Goal: Task Accomplishment & Management: Use online tool/utility

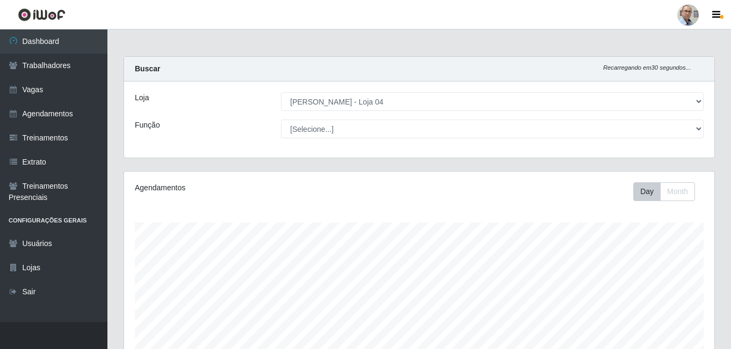
select select "251"
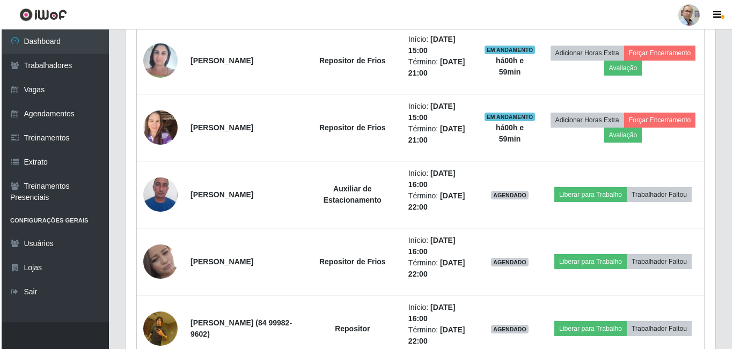
scroll to position [870, 0]
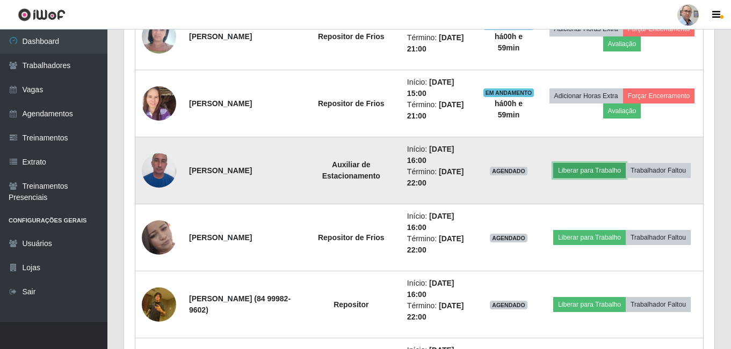
click at [578, 168] on button "Liberar para Trabalho" at bounding box center [589, 170] width 72 height 15
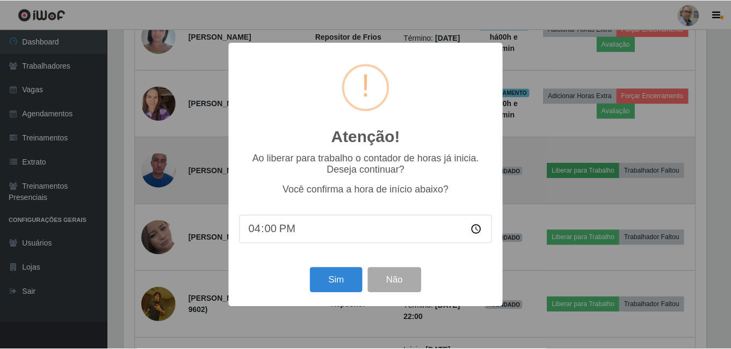
scroll to position [223, 585]
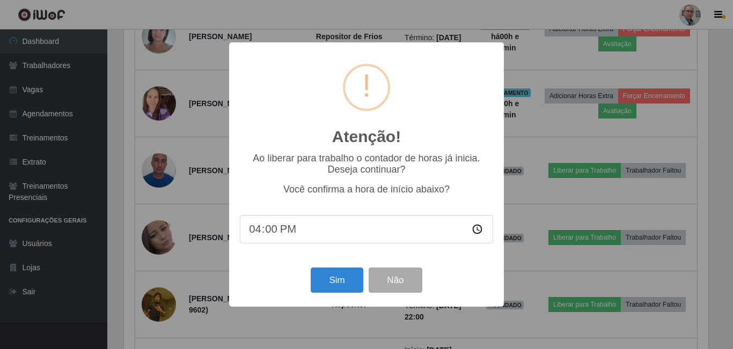
click at [542, 128] on div "Atenção! × Ao liberar para trabalho o contador de horas já inicia. Deseja conti…" at bounding box center [366, 174] width 733 height 349
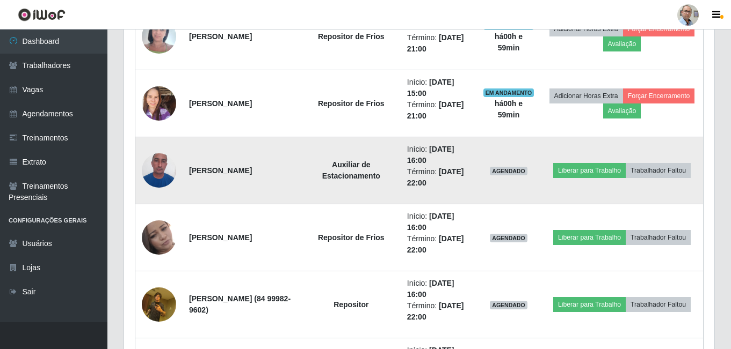
scroll to position [223, 590]
click at [584, 170] on button "Liberar para Trabalho" at bounding box center [589, 170] width 72 height 15
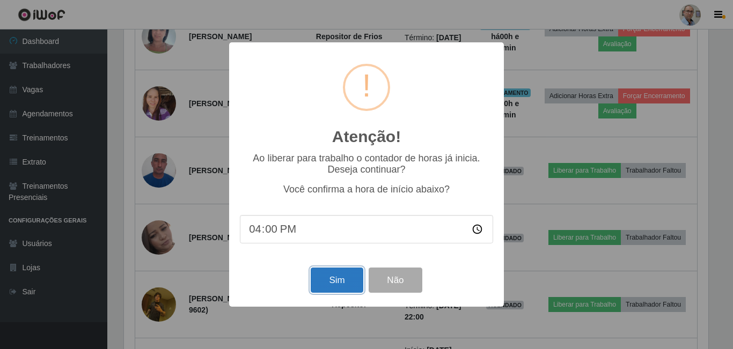
click at [349, 279] on button "Sim" at bounding box center [337, 280] width 52 height 25
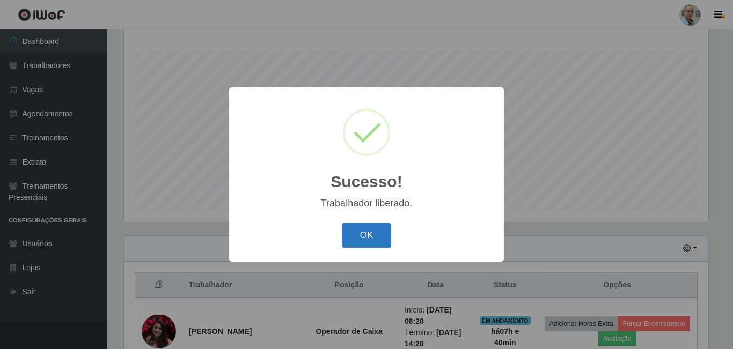
click at [375, 239] on button "OK" at bounding box center [367, 235] width 50 height 25
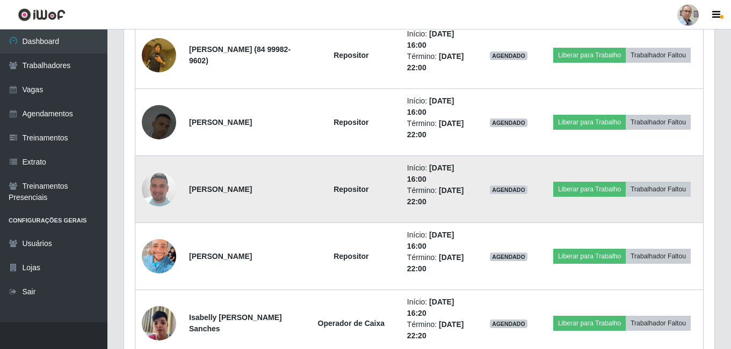
scroll to position [1139, 0]
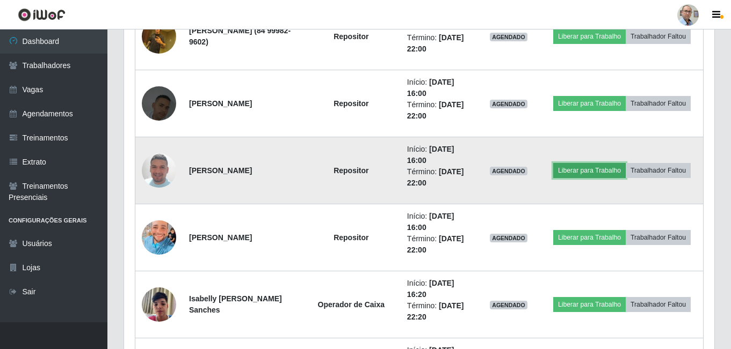
click at [573, 172] on button "Liberar para Trabalho" at bounding box center [589, 170] width 72 height 15
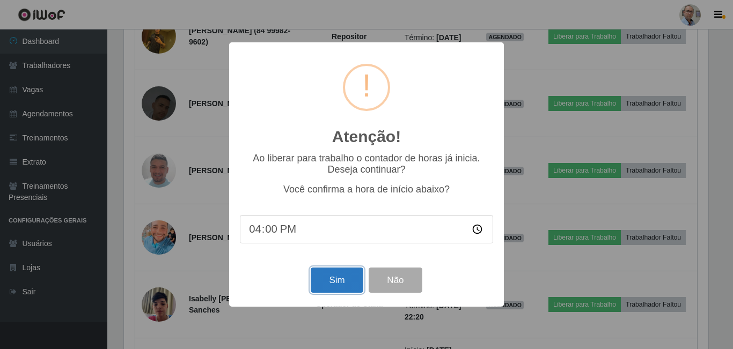
click at [342, 284] on button "Sim" at bounding box center [337, 280] width 52 height 25
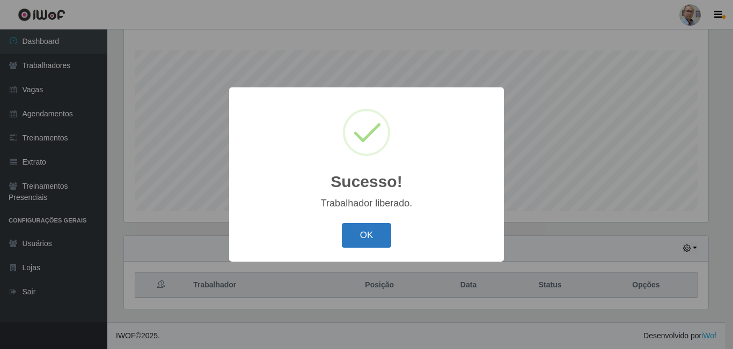
click at [372, 236] on button "OK" at bounding box center [367, 235] width 50 height 25
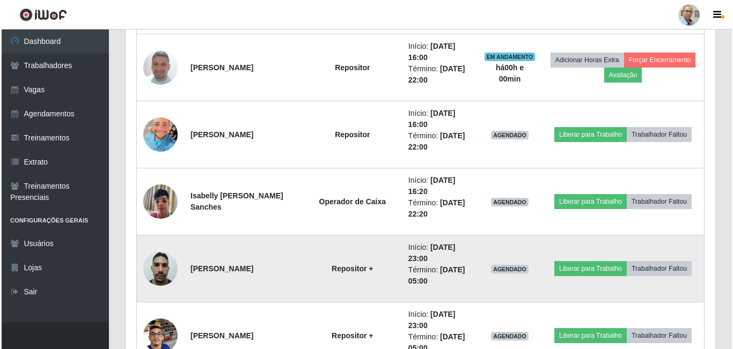
scroll to position [0, 0]
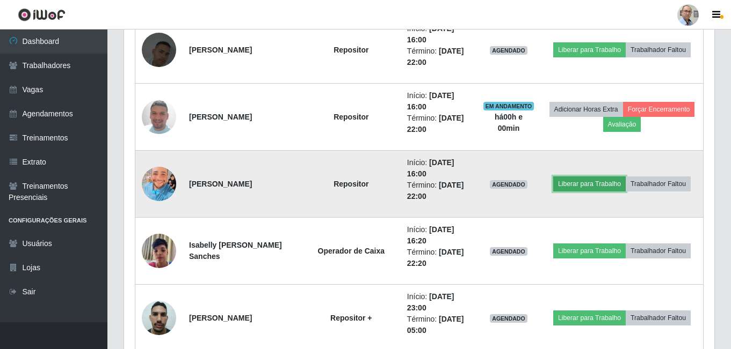
click at [581, 180] on button "Liberar para Trabalho" at bounding box center [589, 184] width 72 height 15
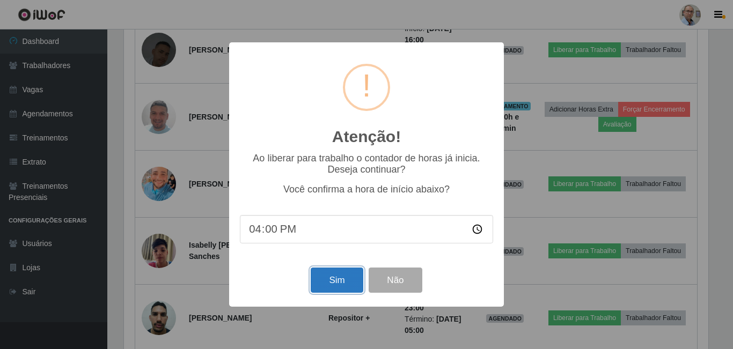
click at [337, 283] on button "Sim" at bounding box center [337, 280] width 52 height 25
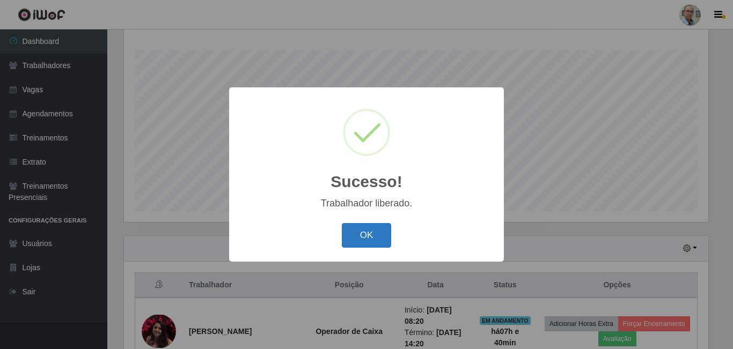
click at [376, 239] on button "OK" at bounding box center [367, 235] width 50 height 25
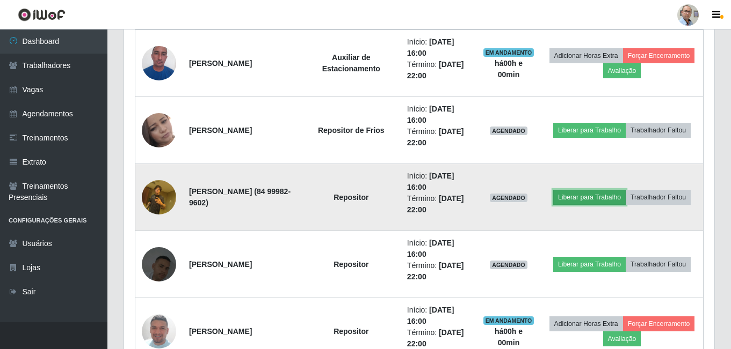
click at [591, 202] on button "Liberar para Trabalho" at bounding box center [589, 197] width 72 height 15
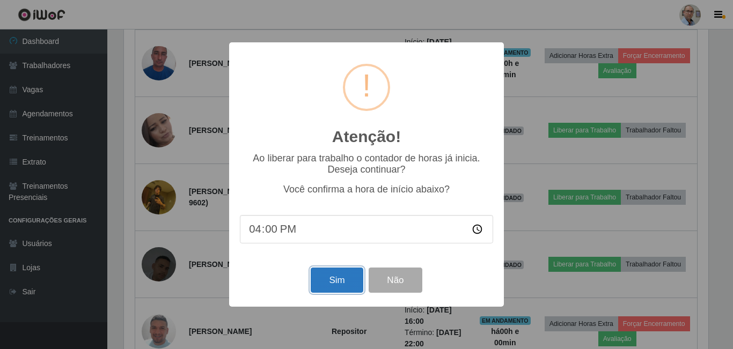
click at [336, 287] on button "Sim" at bounding box center [337, 280] width 52 height 25
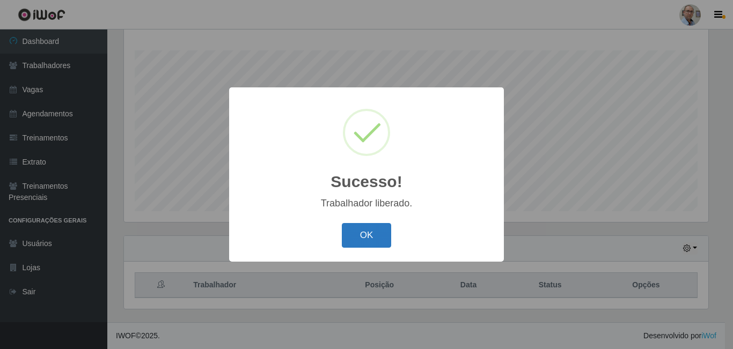
click at [355, 244] on button "OK" at bounding box center [367, 235] width 50 height 25
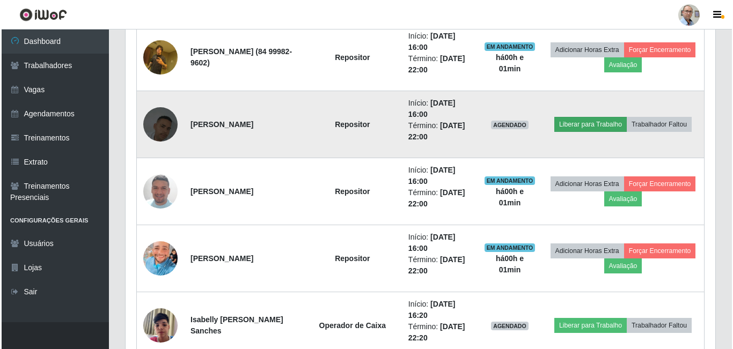
scroll to position [1085, 0]
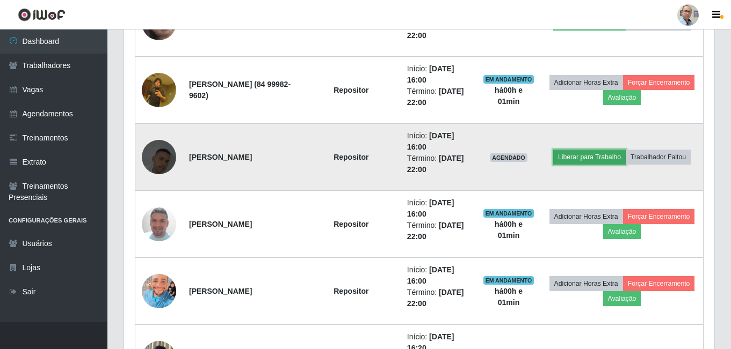
click at [580, 159] on button "Liberar para Trabalho" at bounding box center [589, 157] width 72 height 15
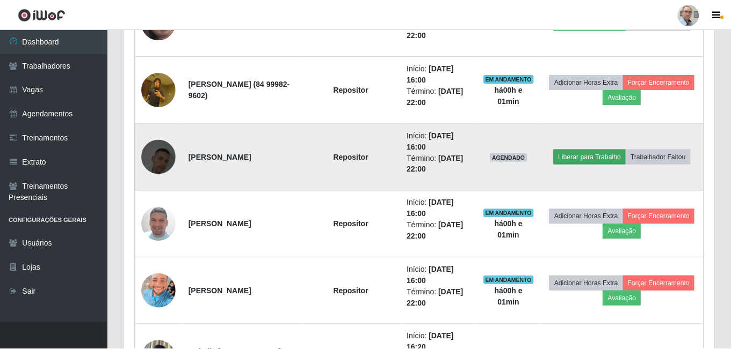
scroll to position [223, 585]
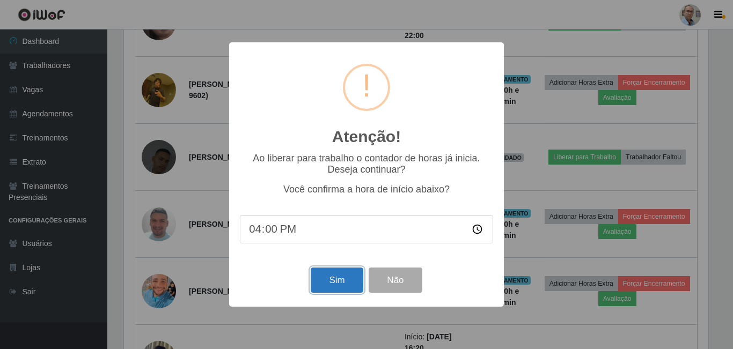
click at [336, 281] on button "Sim" at bounding box center [337, 280] width 52 height 25
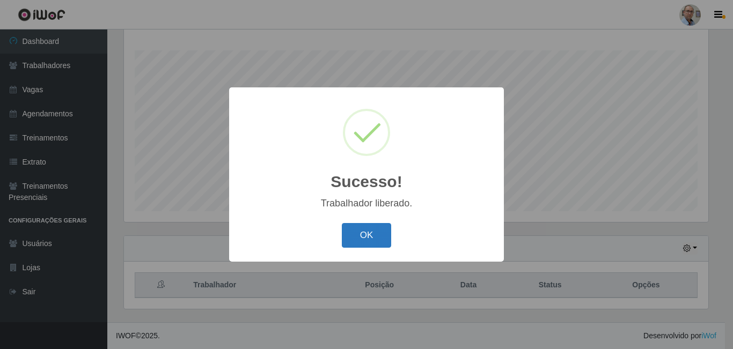
click at [374, 229] on button "OK" at bounding box center [367, 235] width 50 height 25
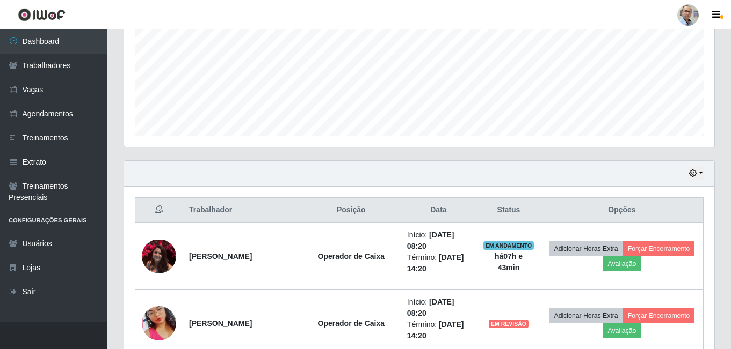
scroll to position [266, 0]
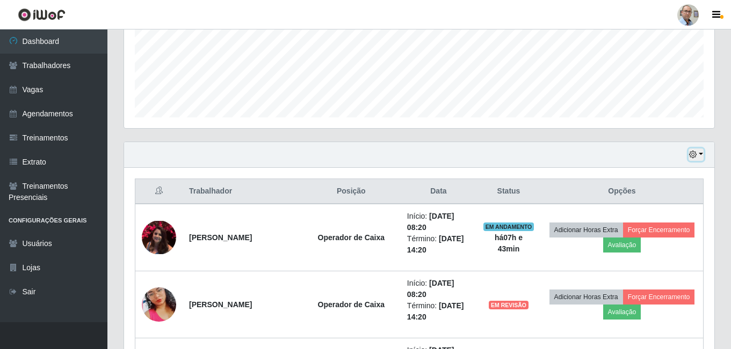
click at [699, 153] on button "button" at bounding box center [695, 155] width 15 height 12
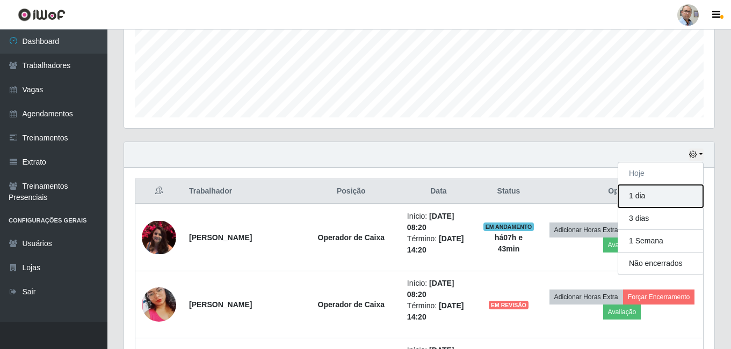
click at [649, 201] on button "1 dia" at bounding box center [660, 196] width 85 height 23
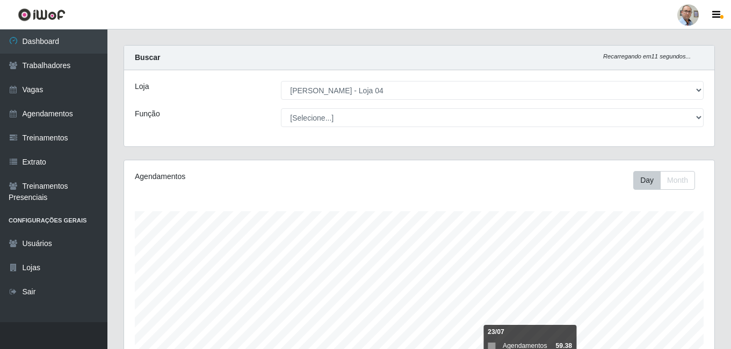
scroll to position [0, 0]
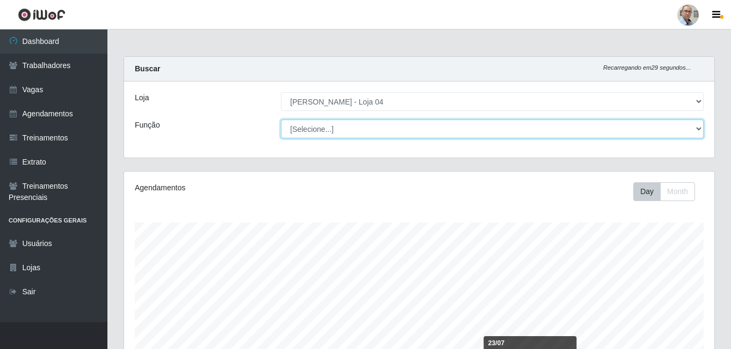
click at [449, 136] on select "[Selecione...] ASG ASG + ASG ++ Auxiliar de Depósito Auxiliar de Depósito + Aux…" at bounding box center [492, 129] width 422 height 19
click at [281, 120] on select "[Selecione...] ASG ASG + ASG ++ Auxiliar de Depósito Auxiliar de Depósito + Aux…" at bounding box center [492, 129] width 422 height 19
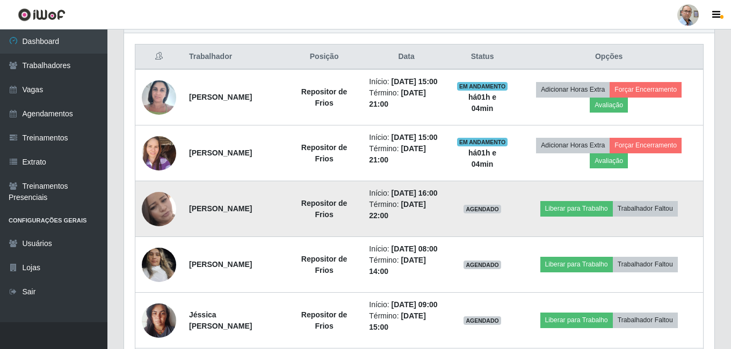
scroll to position [400, 0]
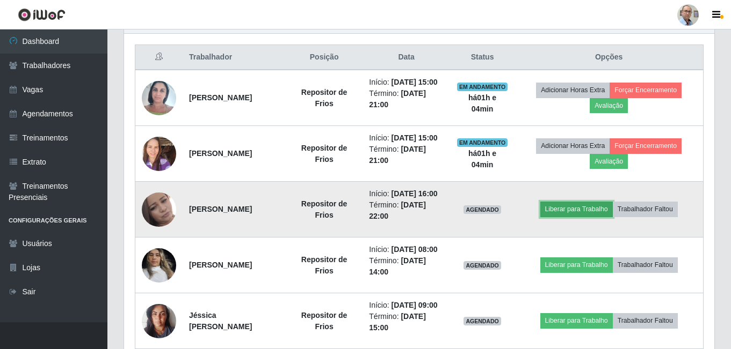
click at [605, 217] on button "Liberar para Trabalho" at bounding box center [576, 209] width 72 height 15
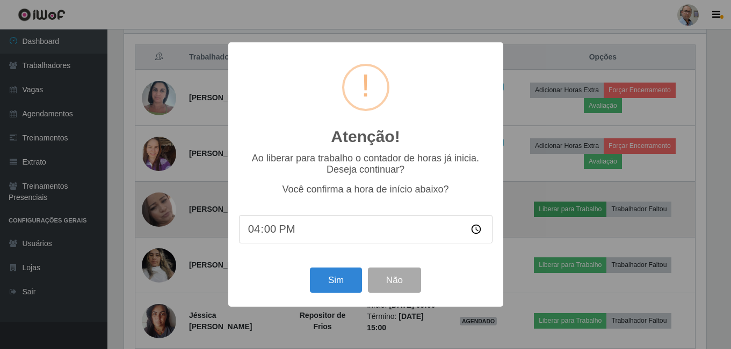
scroll to position [223, 585]
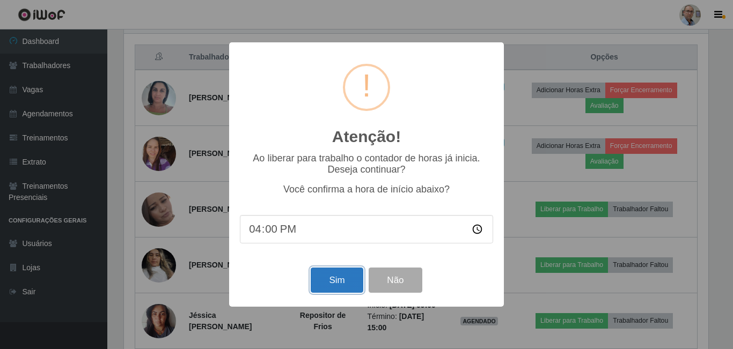
click at [332, 285] on button "Sim" at bounding box center [337, 280] width 52 height 25
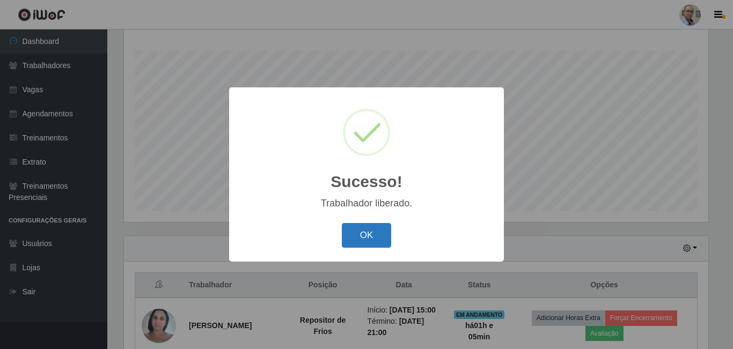
click at [372, 236] on button "OK" at bounding box center [367, 235] width 50 height 25
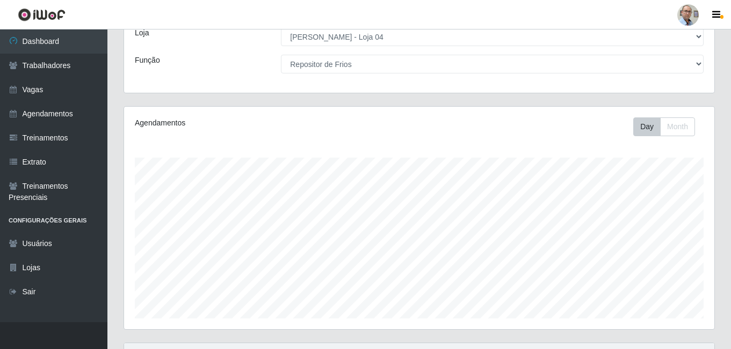
scroll to position [0, 0]
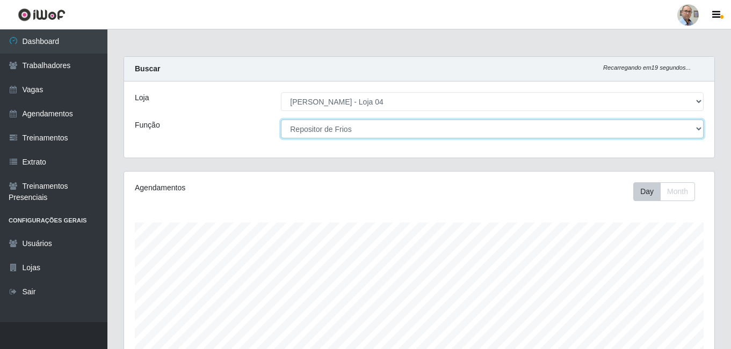
click at [395, 128] on select "[Selecione...] ASG ASG + ASG ++ Auxiliar de Depósito Auxiliar de Depósito + Aux…" at bounding box center [492, 129] width 422 height 19
click at [281, 120] on select "[Selecione...] ASG ASG + ASG ++ Auxiliar de Depósito Auxiliar de Depósito + Aux…" at bounding box center [492, 129] width 422 height 19
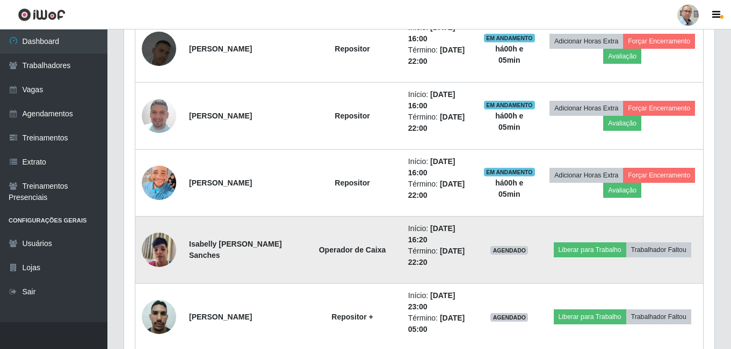
scroll to position [1192, 0]
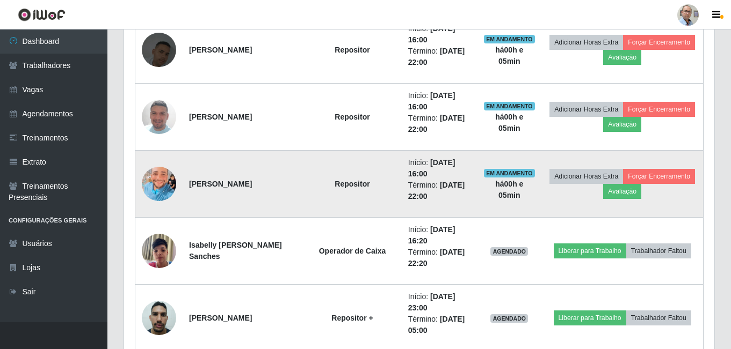
click at [152, 190] on img at bounding box center [159, 184] width 34 height 46
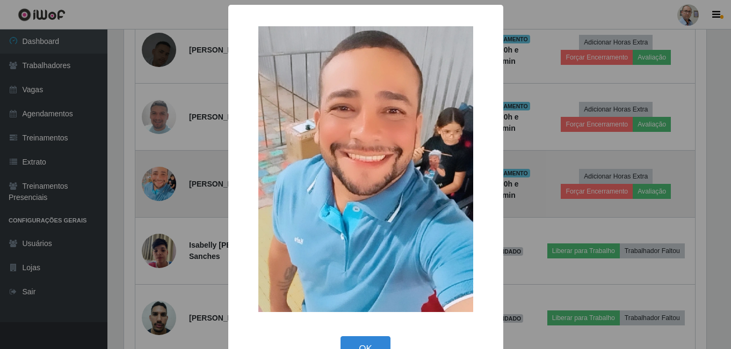
scroll to position [223, 585]
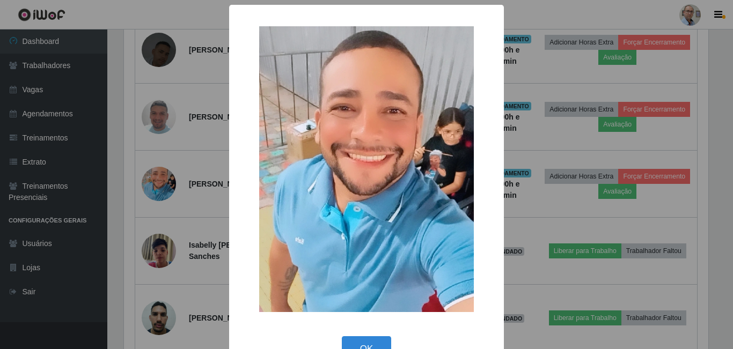
click at [192, 216] on div "× OK Cancel" at bounding box center [366, 174] width 733 height 349
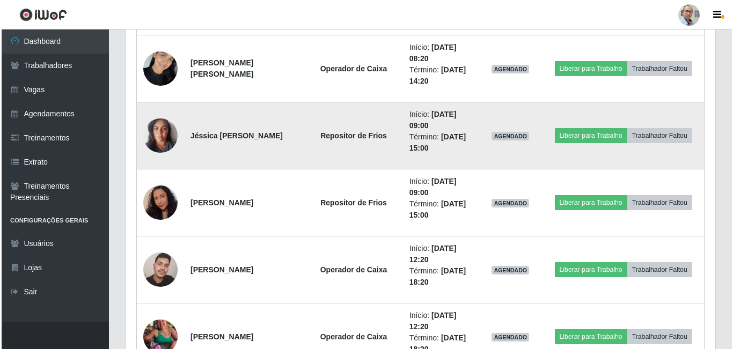
scroll to position [1998, 0]
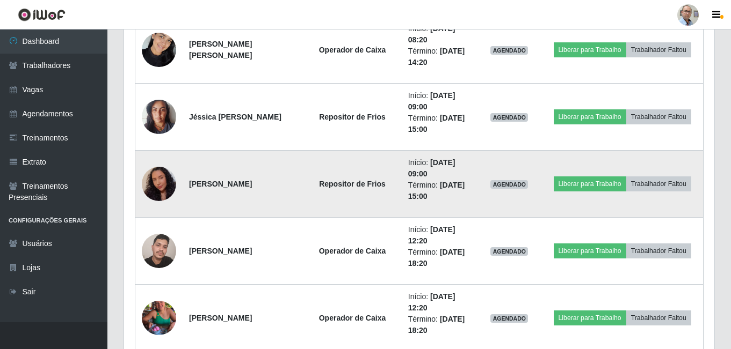
click at [163, 187] on img at bounding box center [159, 184] width 34 height 44
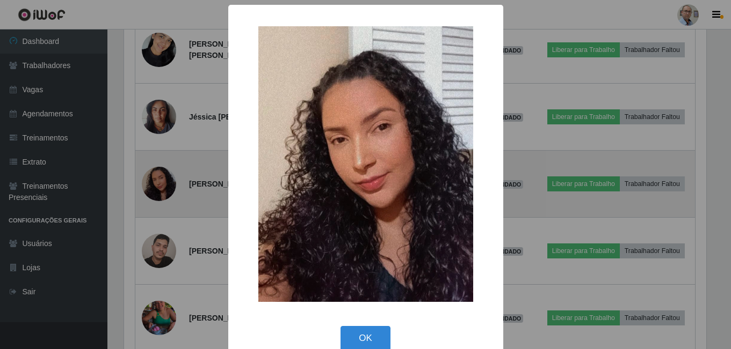
scroll to position [223, 585]
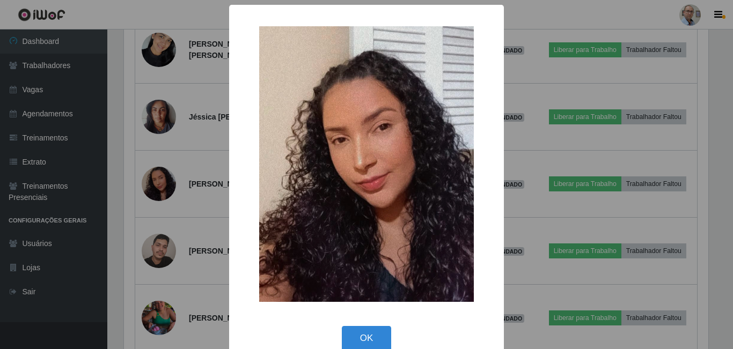
click at [199, 198] on div "× OK Cancel" at bounding box center [366, 174] width 733 height 349
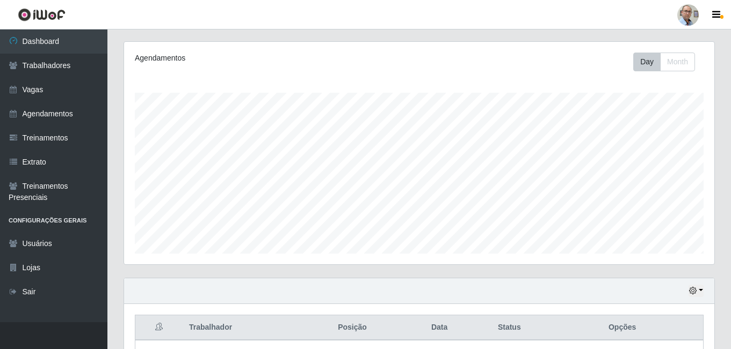
scroll to position [65, 0]
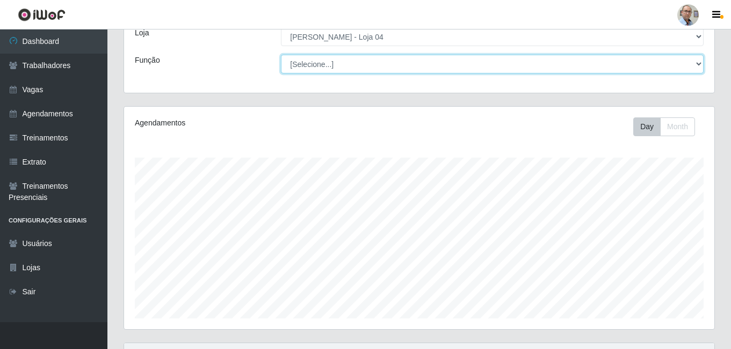
click at [367, 70] on select "[Selecione...] ASG ASG + ASG ++ Auxiliar de Depósito Auxiliar de Depósito + Aux…" at bounding box center [492, 64] width 422 height 19
click at [281, 55] on select "[Selecione...] ASG ASG + ASG ++ Auxiliar de Depósito Auxiliar de Depósito + Aux…" at bounding box center [492, 64] width 422 height 19
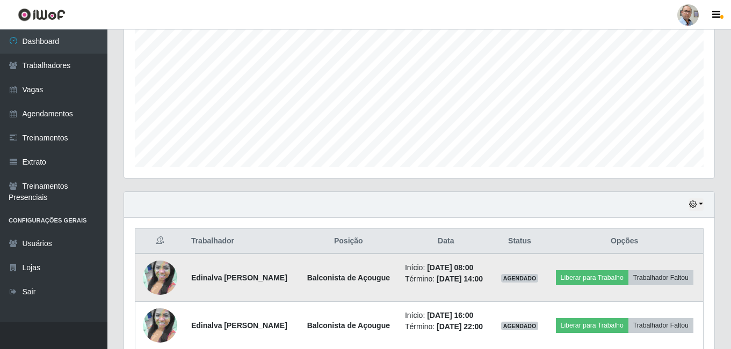
scroll to position [268, 0]
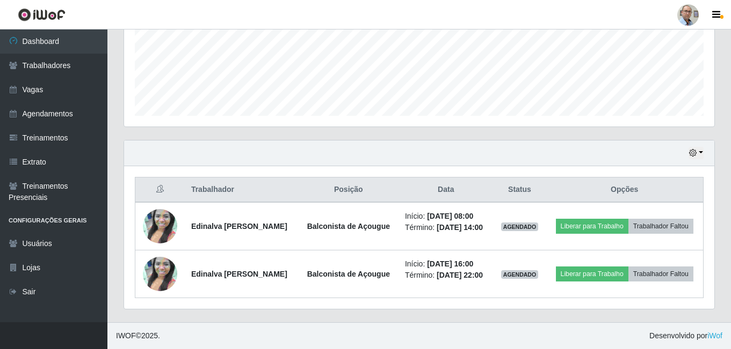
click at [704, 152] on div "Hoje 1 dia 3 dias 1 Semana Não encerrados" at bounding box center [419, 154] width 590 height 26
click at [701, 153] on button "button" at bounding box center [695, 153] width 15 height 12
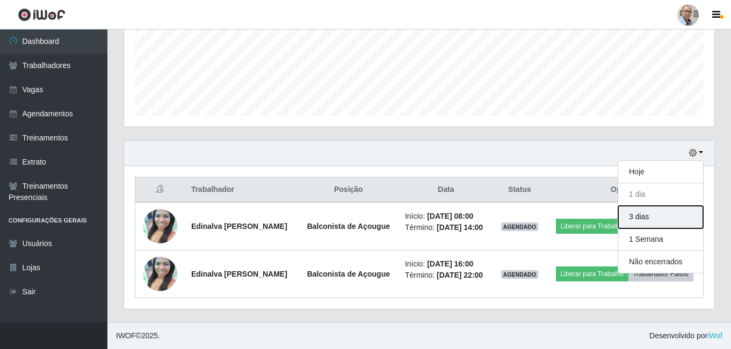
click at [650, 220] on button "3 dias" at bounding box center [660, 217] width 85 height 23
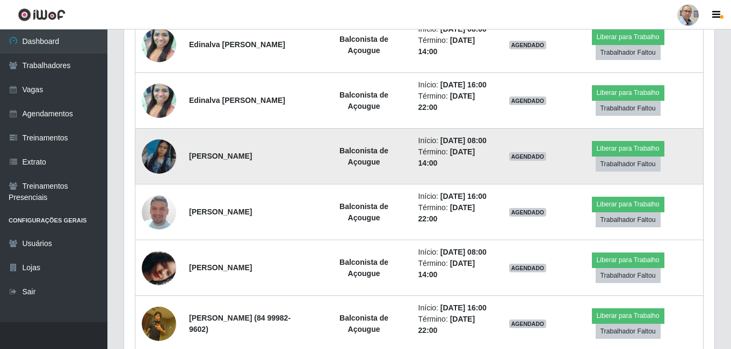
scroll to position [507, 0]
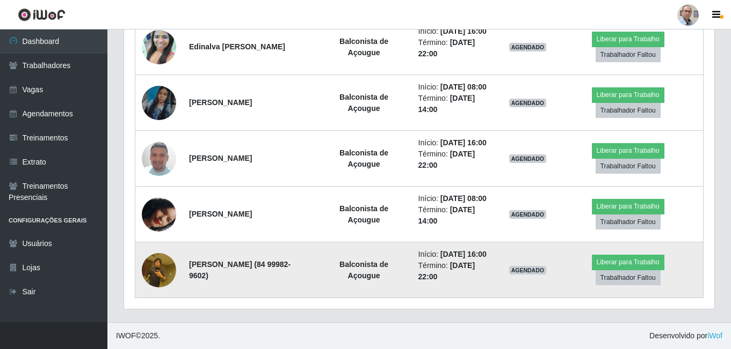
click at [167, 273] on img at bounding box center [159, 270] width 34 height 46
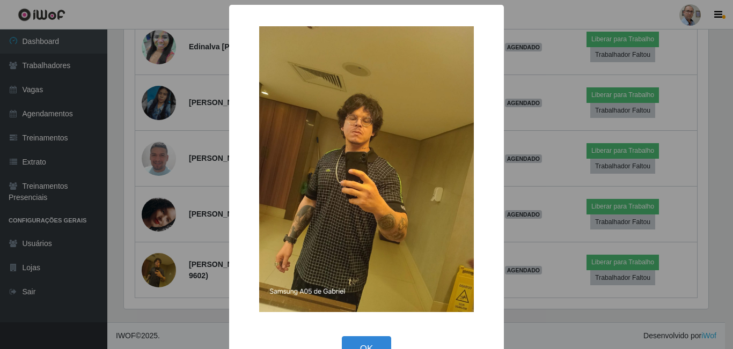
click at [218, 230] on div "× OK Cancel" at bounding box center [366, 174] width 733 height 349
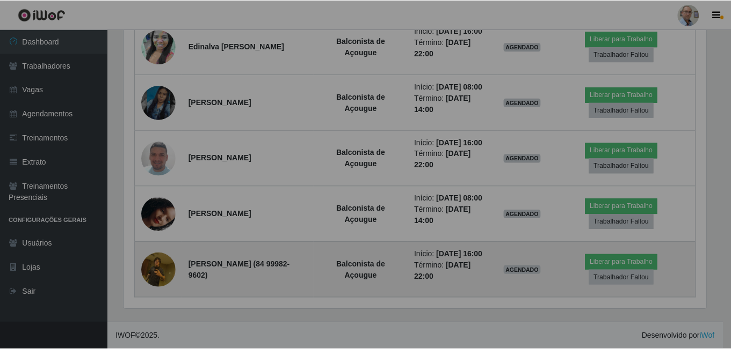
scroll to position [223, 590]
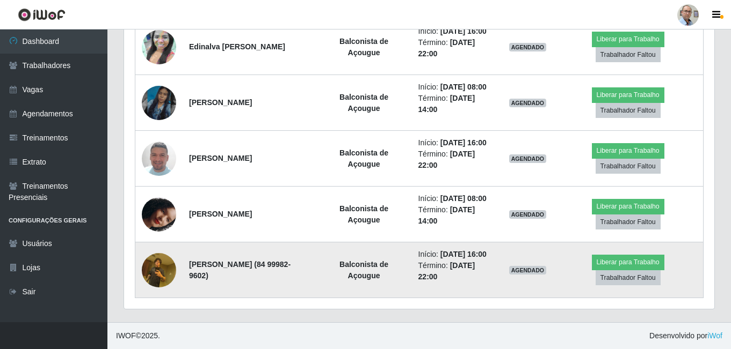
click at [160, 276] on img at bounding box center [159, 270] width 34 height 46
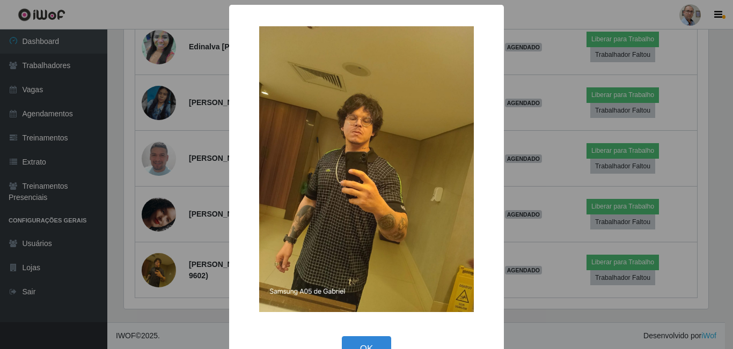
click at [198, 242] on div "× OK Cancel" at bounding box center [366, 174] width 733 height 349
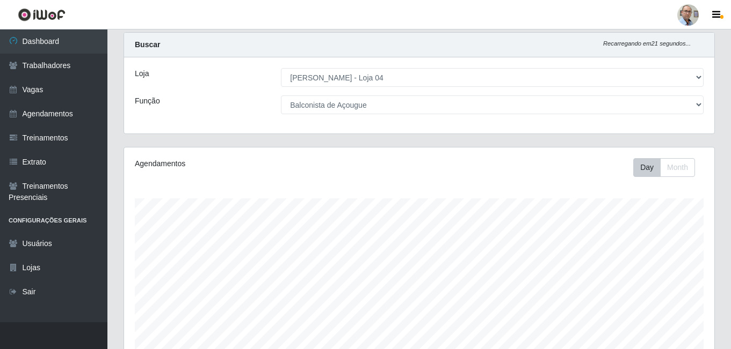
scroll to position [0, 0]
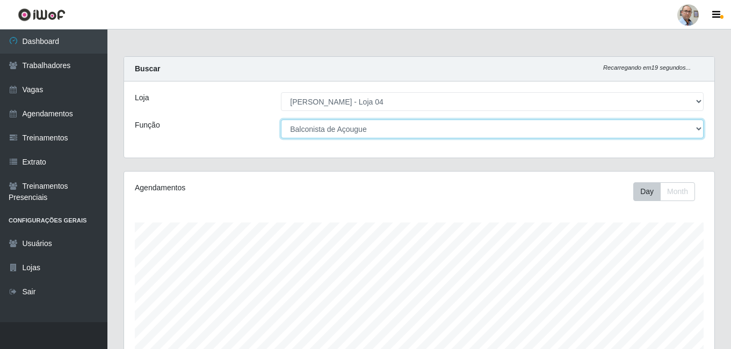
click at [533, 128] on select "[Selecione...] ASG ASG + ASG ++ Auxiliar de Depósito Auxiliar de Depósito + Aux…" at bounding box center [492, 129] width 422 height 19
select select "[Selecione...]"
click at [281, 120] on select "[Selecione...] ASG ASG + ASG ++ Auxiliar de Depósito Auxiliar de Depósito + Aux…" at bounding box center [492, 129] width 422 height 19
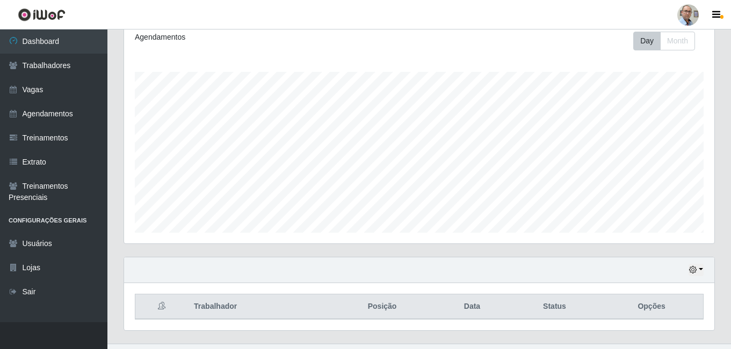
scroll to position [172, 0]
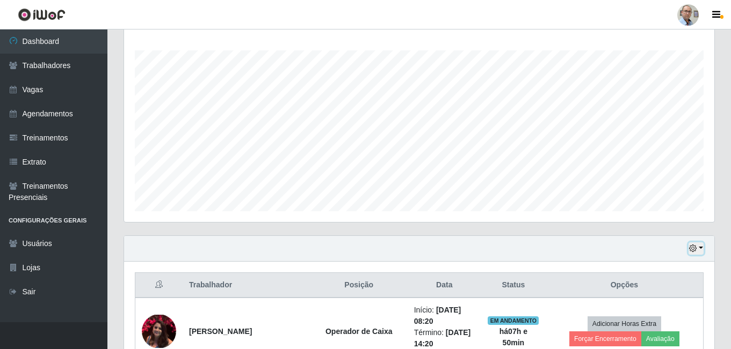
click at [701, 249] on button "button" at bounding box center [695, 249] width 15 height 12
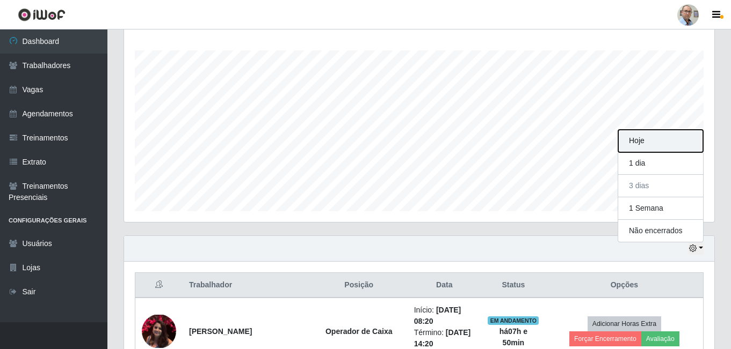
click at [645, 146] on button "Hoje" at bounding box center [660, 141] width 85 height 23
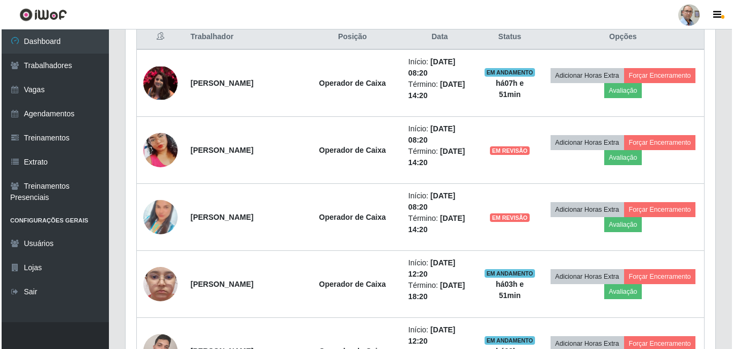
scroll to position [333, 0]
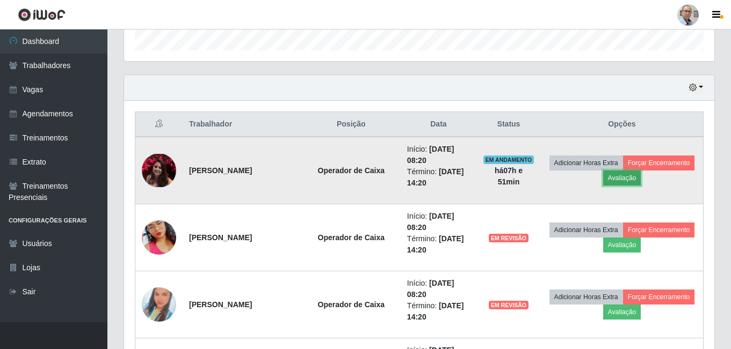
click at [641, 174] on button "Avaliação" at bounding box center [622, 178] width 38 height 15
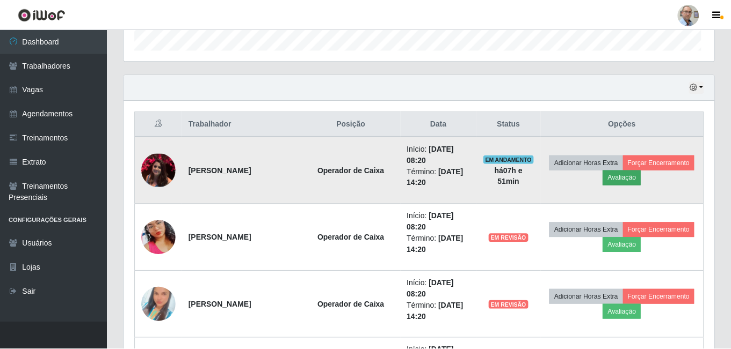
scroll to position [223, 585]
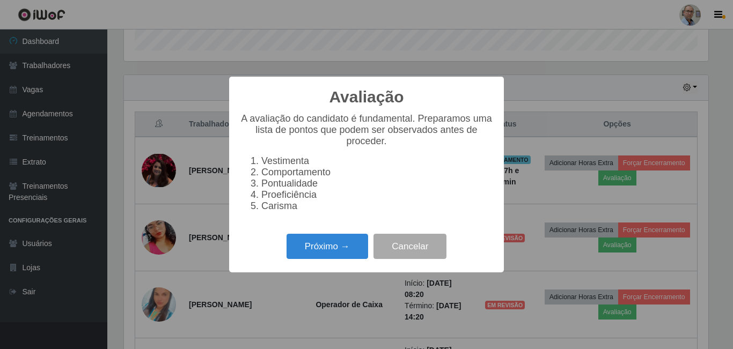
click at [515, 220] on div "Avaliação × A avaliação do candidato é fundamental. Preparamos uma lista de pon…" at bounding box center [366, 174] width 733 height 349
click at [412, 253] on button "Cancelar" at bounding box center [410, 246] width 73 height 25
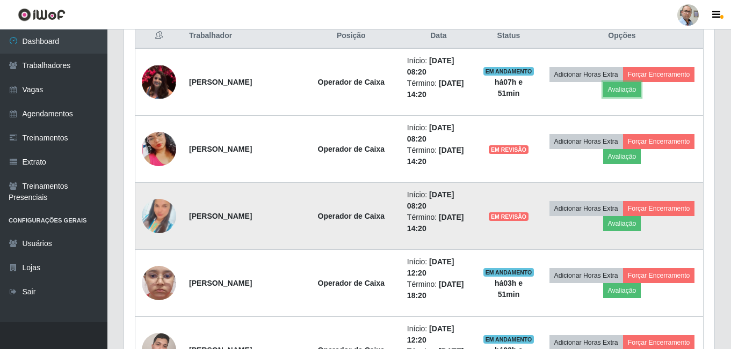
scroll to position [441, 0]
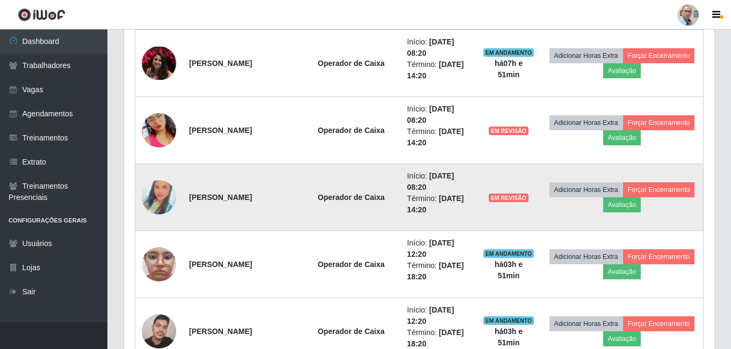
click at [157, 205] on img at bounding box center [159, 197] width 34 height 61
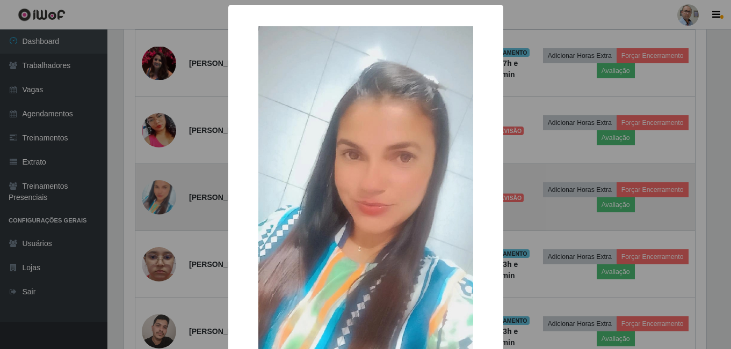
scroll to position [223, 585]
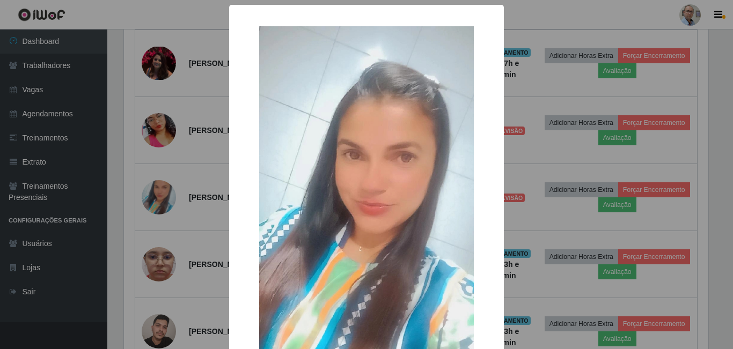
click at [190, 209] on div "× OK Cancel" at bounding box center [366, 174] width 733 height 349
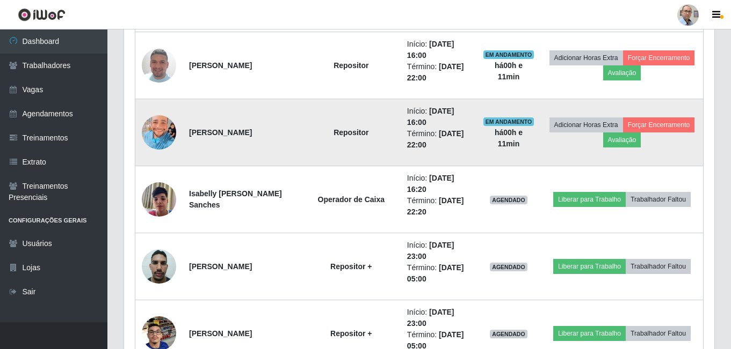
scroll to position [1246, 0]
